Goal: Transaction & Acquisition: Download file/media

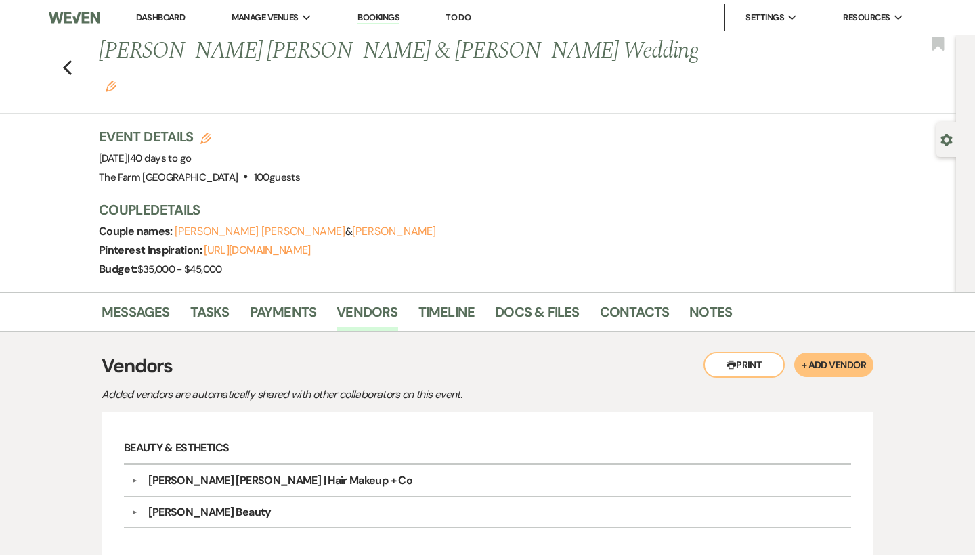
click at [72, 52] on div "Previous [PERSON_NAME] [PERSON_NAME] & [PERSON_NAME] Wedding Edit Bookmark" at bounding box center [474, 74] width 962 height 79
click at [62, 60] on icon "Previous" at bounding box center [67, 68] width 10 height 16
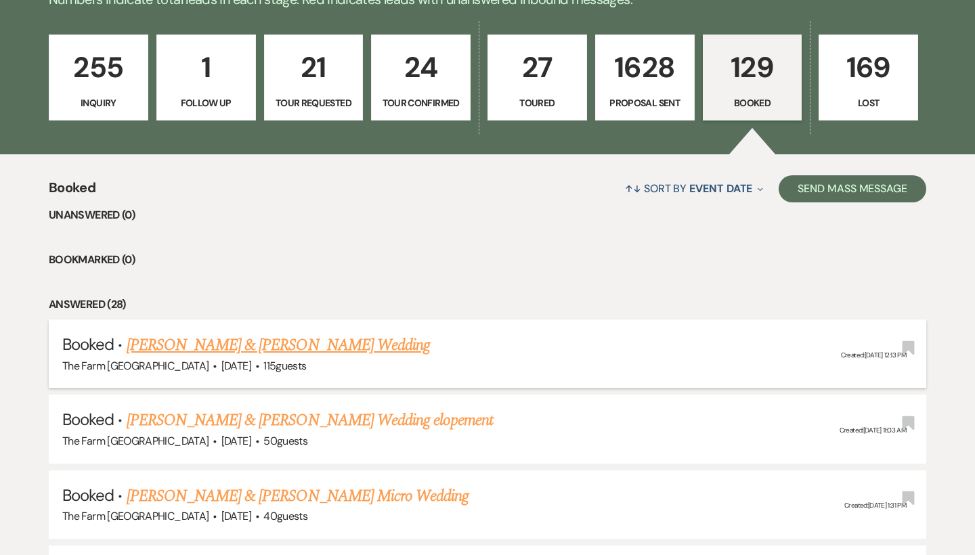
scroll to position [369, 0]
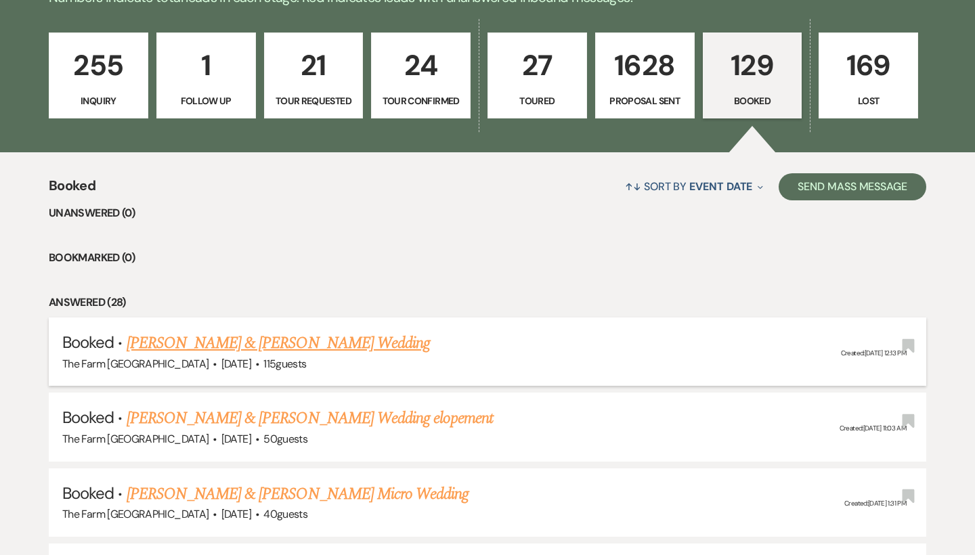
click at [279, 340] on link "[PERSON_NAME] & [PERSON_NAME] Wedding" at bounding box center [278, 343] width 303 height 24
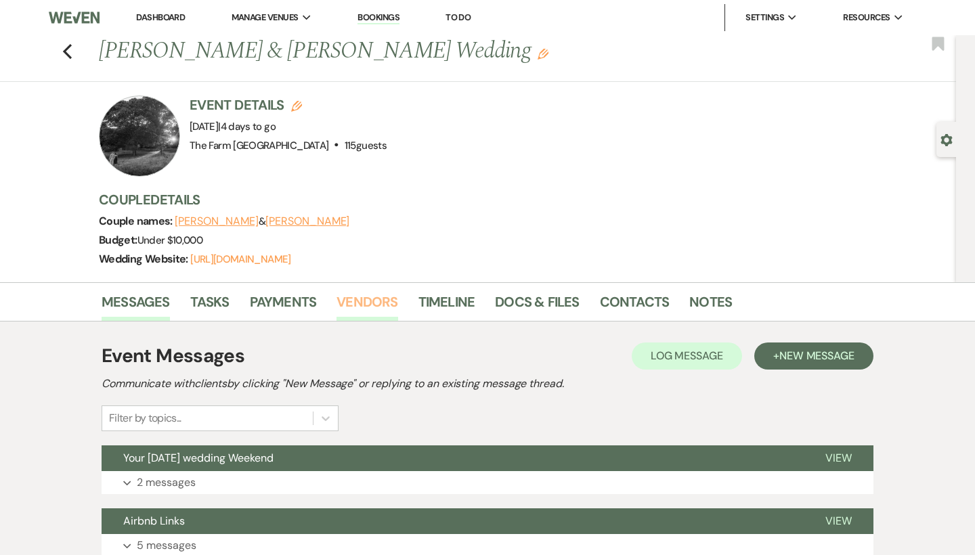
click at [374, 305] on link "Vendors" at bounding box center [366, 306] width 61 height 30
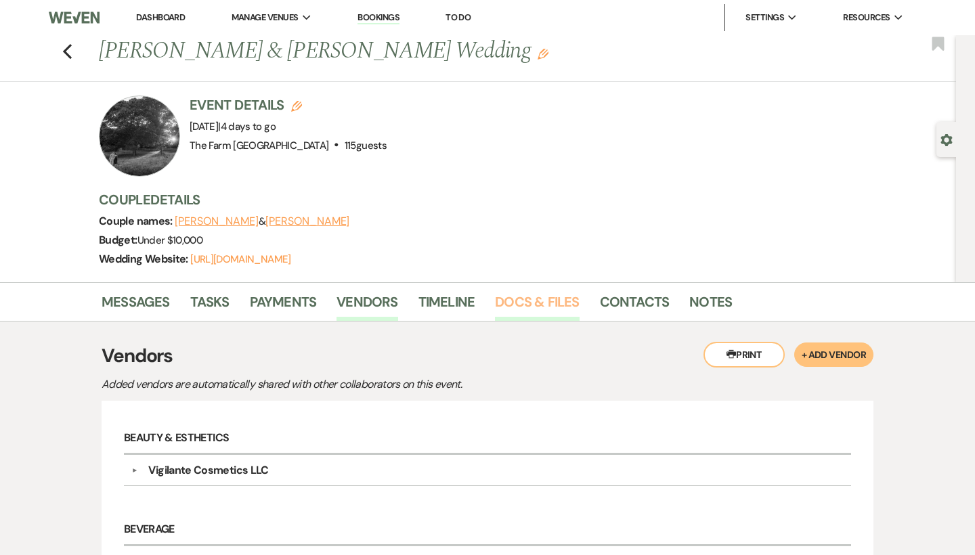
click at [550, 296] on link "Docs & Files" at bounding box center [537, 306] width 84 height 30
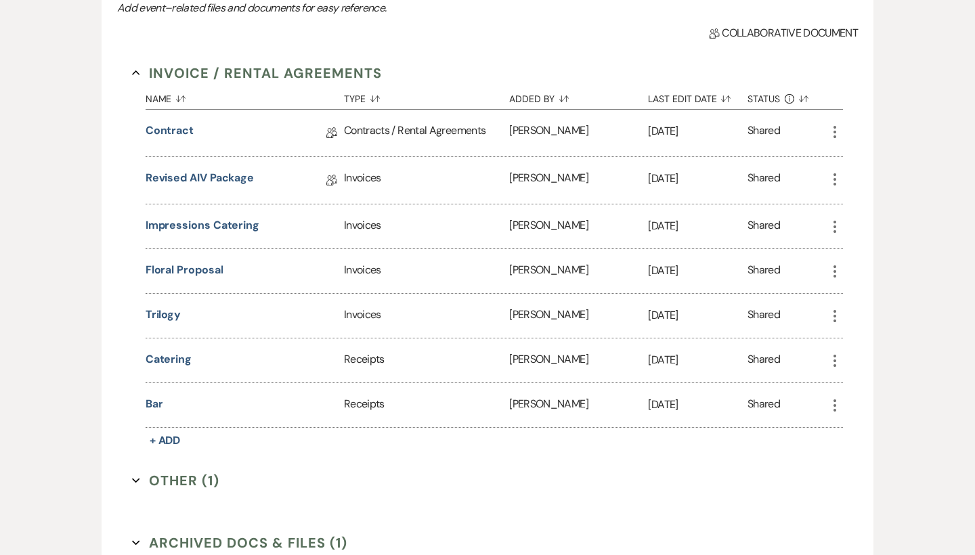
scroll to position [394, 0]
click at [159, 405] on button "Bar" at bounding box center [154, 403] width 18 height 16
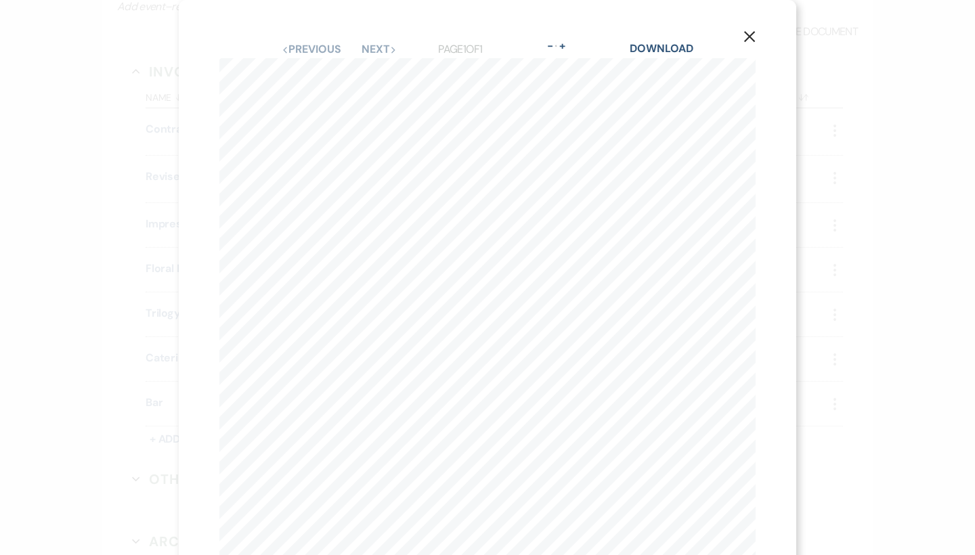
scroll to position [0, 0]
click at [750, 39] on icon "X" at bounding box center [749, 36] width 12 height 12
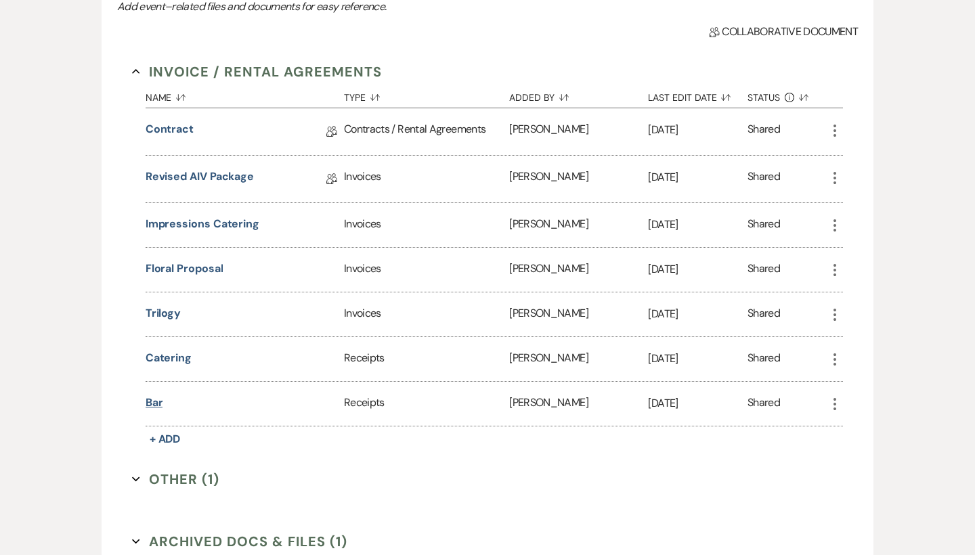
click at [152, 403] on button "Bar" at bounding box center [154, 403] width 18 height 16
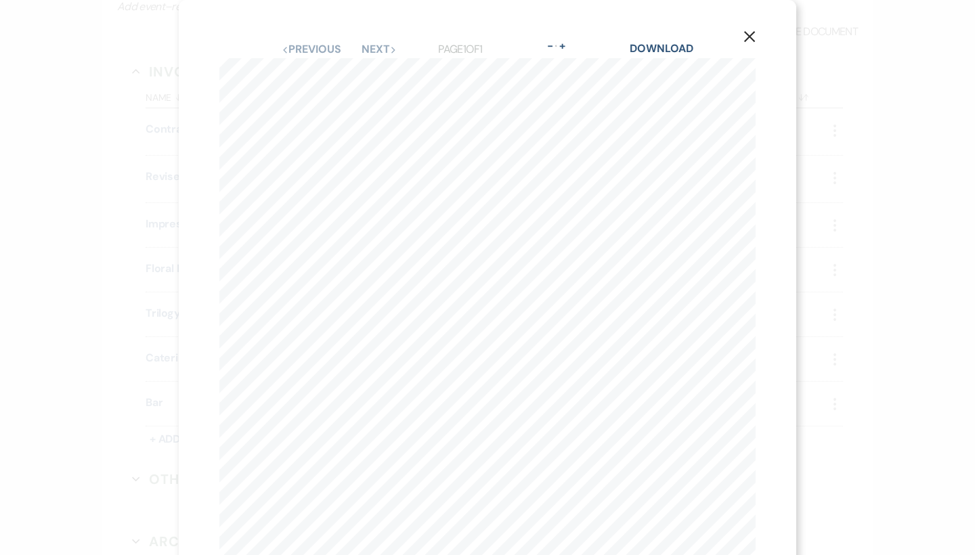
scroll to position [0, 82]
click at [546, 45] on button "-" at bounding box center [549, 46] width 11 height 11
click at [553, 72] on button "-" at bounding box center [549, 71] width 11 height 11
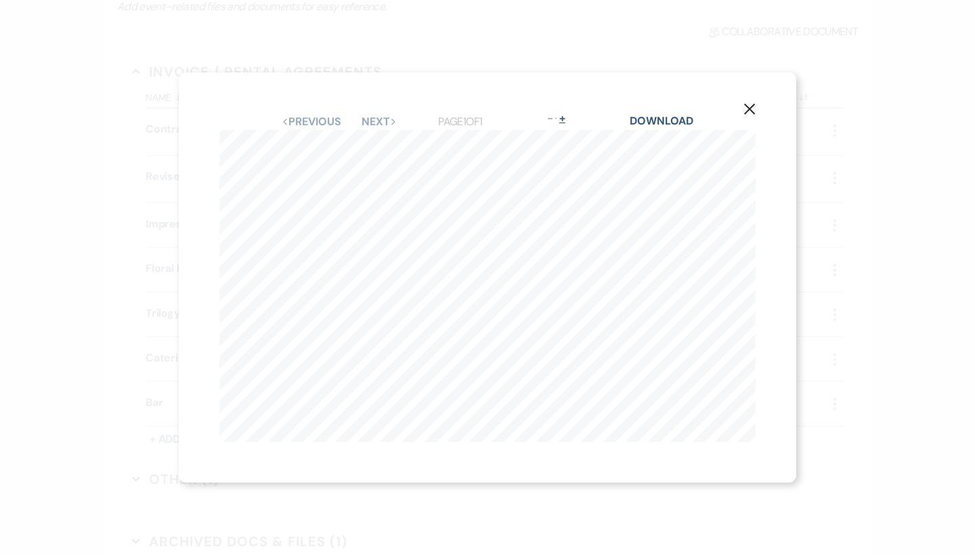
click at [568, 121] on button "+" at bounding box center [562, 118] width 11 height 11
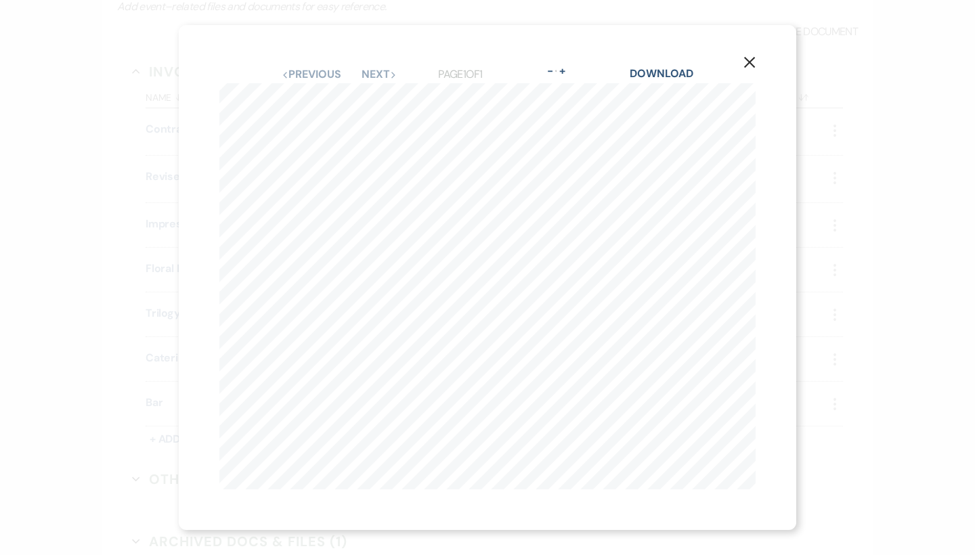
scroll to position [0, 66]
click at [666, 71] on link "Download" at bounding box center [660, 73] width 63 height 14
click at [748, 55] on button "X" at bounding box center [749, 61] width 20 height 24
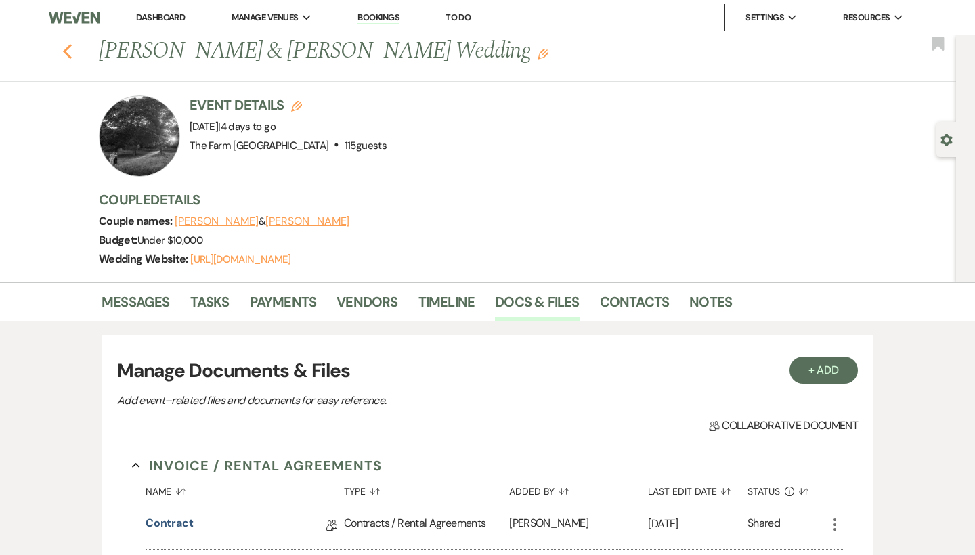
scroll to position [0, 0]
